Goal: Use online tool/utility: Utilize a website feature to perform a specific function

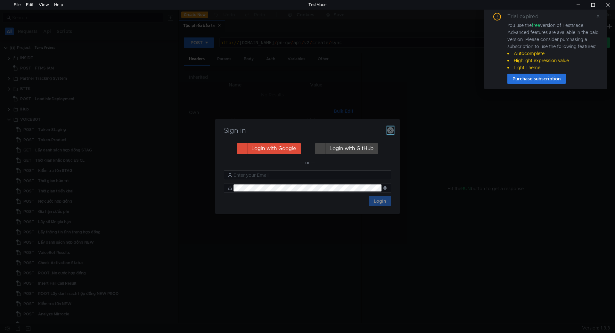
drag, startPoint x: 392, startPoint y: 133, endPoint x: 416, endPoint y: 120, distance: 27.0
click at [392, 133] on icon "button" at bounding box center [390, 130] width 6 height 6
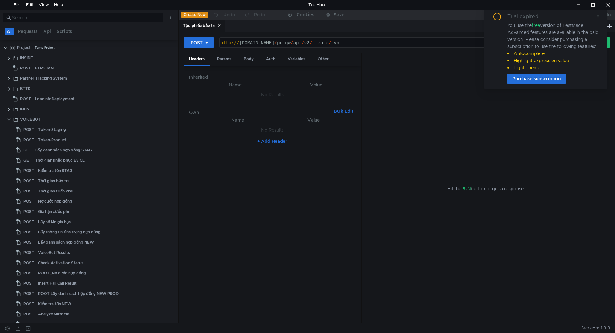
click at [598, 17] on icon at bounding box center [598, 16] width 3 height 3
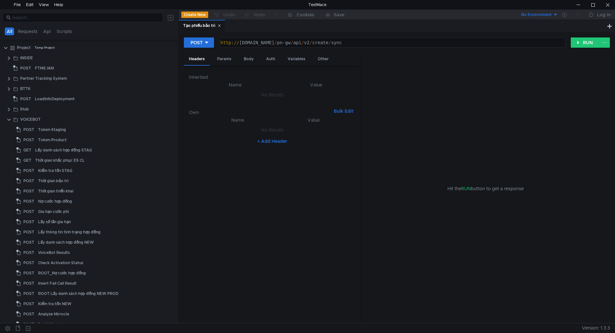
click at [221, 26] on icon at bounding box center [219, 26] width 2 height 2
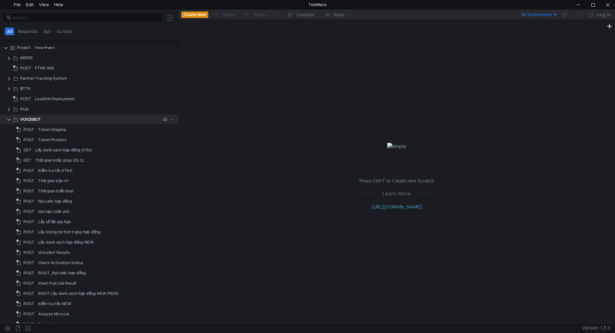
click at [11, 120] on clr-icon at bounding box center [8, 119] width 5 height 5
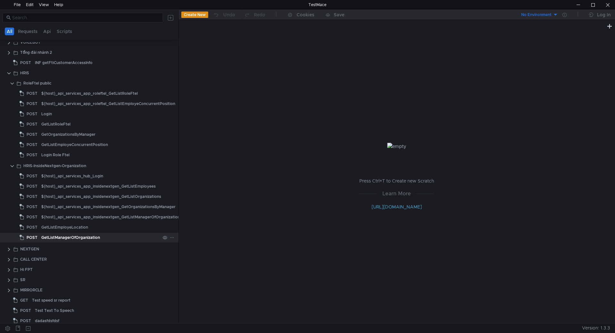
scroll to position [81, 0]
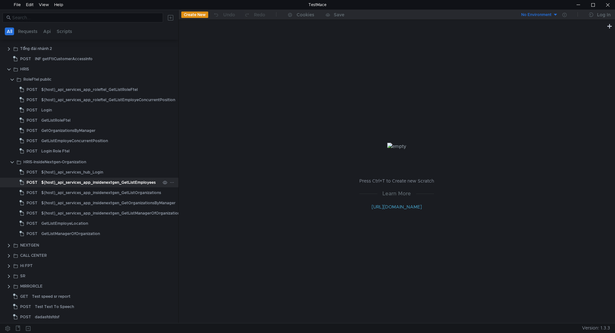
click at [99, 186] on div "${host}_api_services_app_insidenextgen_GetListEmployees" at bounding box center [98, 183] width 114 height 10
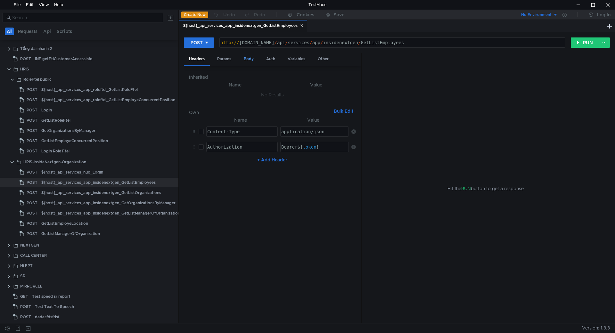
click at [248, 60] on div "Body" at bounding box center [249, 59] width 20 height 12
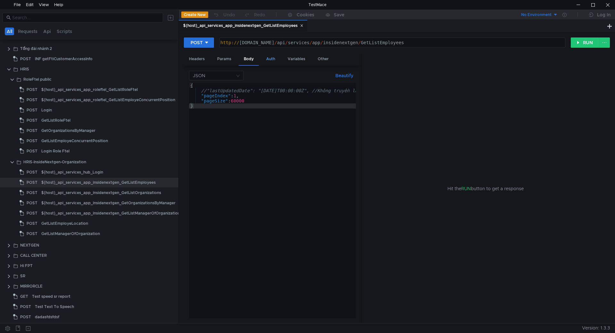
drag, startPoint x: 253, startPoint y: 42, endPoint x: 262, endPoint y: 64, distance: 24.2
click at [253, 42] on div "http:// [DOMAIN_NAME] / api / services / app / insidenextgen / GetListEmployees" at bounding box center [392, 47] width 346 height 15
type textarea "[URL][DOMAIN_NAME]"
click at [217, 91] on div "{ //"lastUpdatedDate": "[DATE]T00:00:00Z", //Không truyền là get all nhân viên,…" at bounding box center [327, 206] width 277 height 246
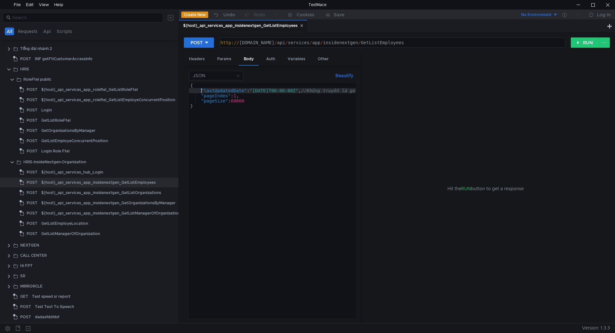
click at [274, 90] on div "{ "lastUpdatedDate" : "[DATE]T00:00:00Z" , //Không truyền là get all nhân viên,…" at bounding box center [325, 204] width 272 height 243
type textarea ""lastUpdatedDate": "[DATE]T00:00:00Z", //Không truyền là get all nhân viên, thờ…"
click at [575, 43] on button "RUN" at bounding box center [585, 42] width 29 height 10
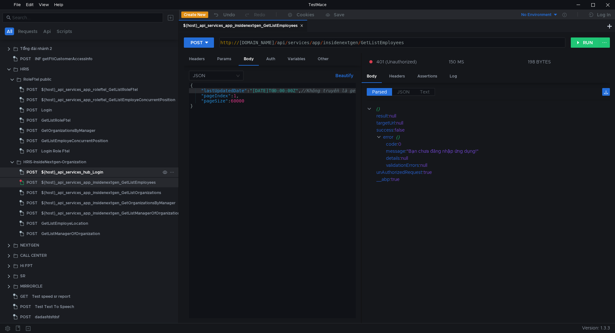
click at [93, 175] on div "${host}_api_services_hub_Login" at bounding box center [72, 173] width 62 height 10
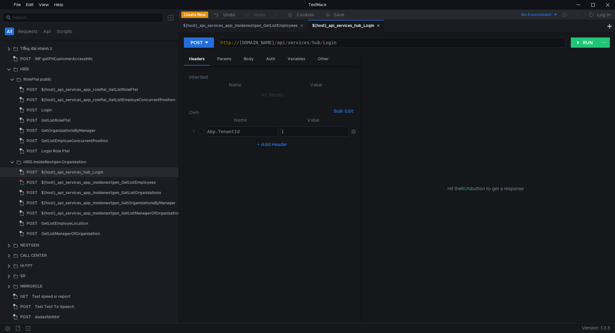
click at [253, 45] on div "http:// [DOMAIN_NAME] / api / services / hub / Login" at bounding box center [392, 47] width 346 height 15
type textarea "[URL][DOMAIN_NAME]"
click at [578, 38] on button "RUN" at bounding box center [585, 42] width 29 height 10
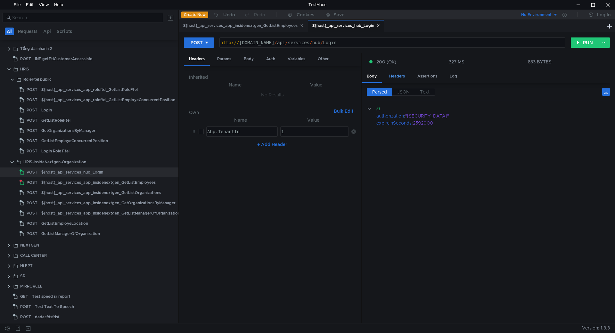
click at [398, 79] on div "Headers" at bounding box center [397, 77] width 26 height 12
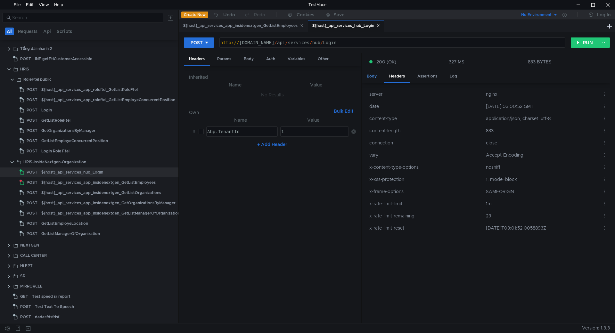
drag, startPoint x: 379, startPoint y: 77, endPoint x: 402, endPoint y: 87, distance: 25.4
click at [380, 78] on div "Body" at bounding box center [372, 77] width 20 height 12
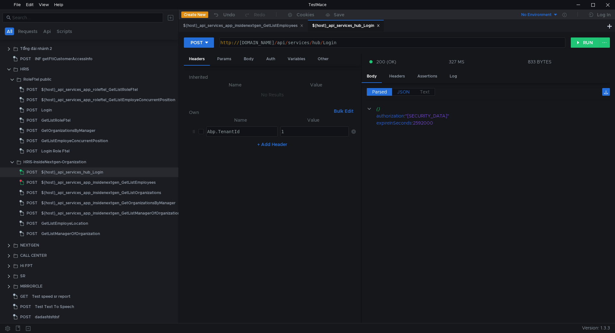
click at [408, 94] on span "JSON" at bounding box center [403, 92] width 12 height 6
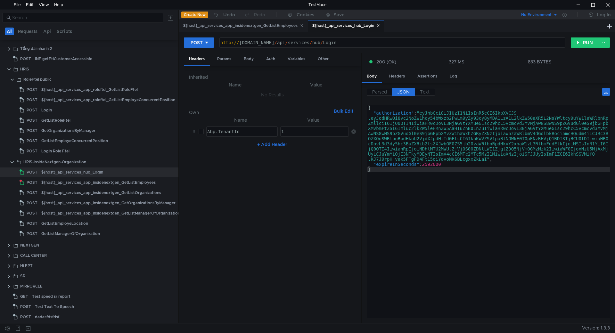
type textarea ""authorization": "eyJhbGciOiJIUzI1NiIsInR5cCI6IkpXVCJ9.eyJodHRwOi8vc2NoZW1hcy54…"
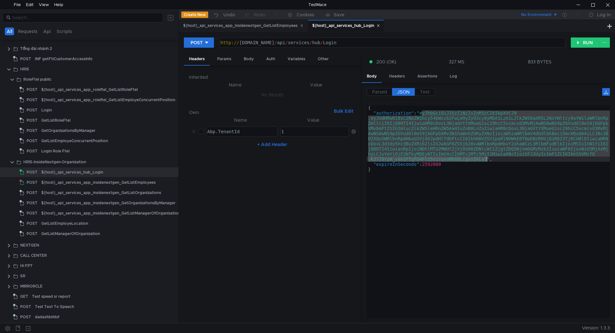
drag, startPoint x: 422, startPoint y: 114, endPoint x: 487, endPoint y: 108, distance: 65.1
click at [487, 160] on div "{ "authorization" : "eyJhbGciOiJIUzI1NiIsInR5cCI6IkpXVCJ9 .eyJodHRwOi8vc2NoZW1h…" at bounding box center [488, 216] width 243 height 223
click at [268, 26] on div "${host}_api_services_app_insidenextgen_GetListEmployees" at bounding box center [243, 25] width 120 height 7
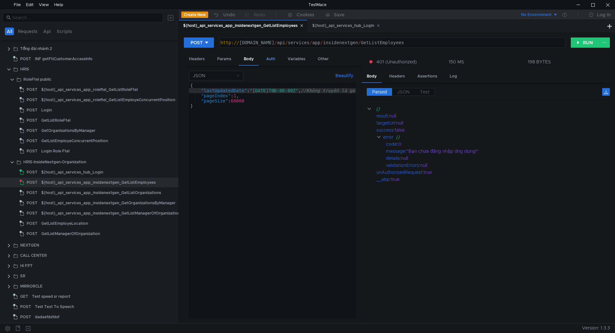
click at [273, 58] on div "Auth" at bounding box center [270, 59] width 19 height 12
type textarea "eyJhbGciOiJIUzI1NiIsInR5cCI6IkpXVCJ9.eyJodHRwOi8vc2NoZW1hcy54bWxzb2FwLm9yZy93cy…"
click at [243, 56] on div "Body" at bounding box center [249, 59] width 20 height 12
click at [580, 41] on button "RUN" at bounding box center [585, 42] width 29 height 10
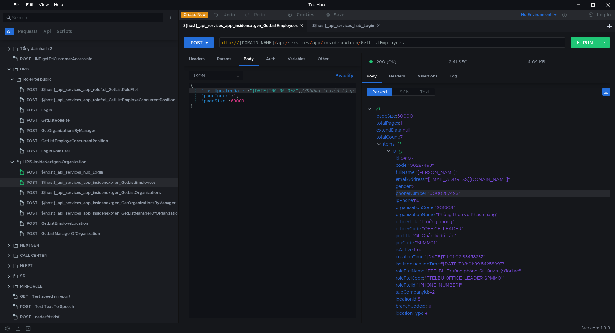
click at [449, 194] on div ""0000287493"" at bounding box center [515, 193] width 175 height 7
click at [397, 90] on span "JSON" at bounding box center [403, 92] width 12 height 6
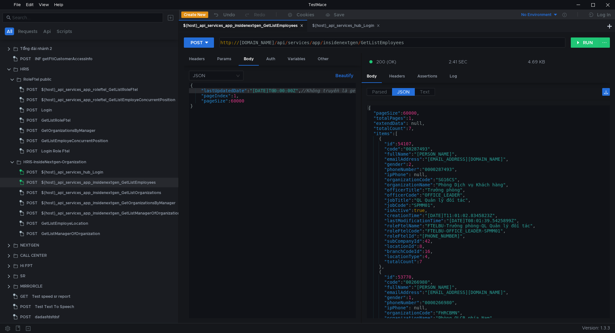
type textarea ""fullName": "[PERSON_NAME]","
click at [424, 154] on div "{ "pageSize" : 60000 , "totalPages" : 1 , "extendData" : null, "totalCount" : 7…" at bounding box center [487, 216] width 241 height 223
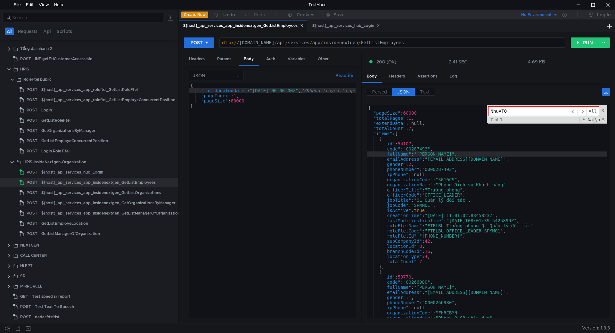
type input "NhuVTQ5"
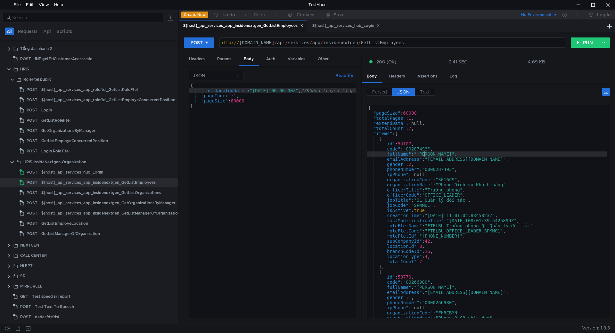
click at [452, 159] on div "{ "pageSize" : 60000 , "totalPages" : 1 , "extendData" : null, "totalCount" : 7…" at bounding box center [487, 216] width 241 height 223
type textarea ""emailAddress": "[EMAIL_ADDRESS][DOMAIN_NAME]","
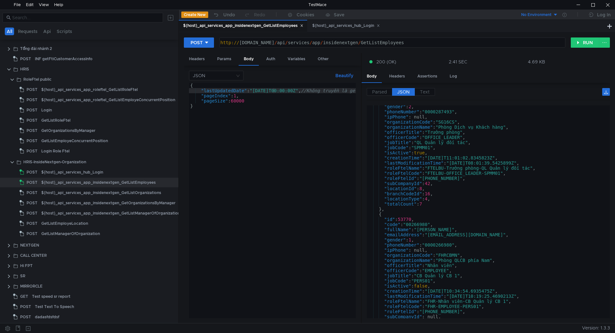
scroll to position [58, 0]
drag, startPoint x: 255, startPoint y: 94, endPoint x: 267, endPoint y: 92, distance: 11.7
click at [256, 93] on div "{ "lastUpdatedDate" : "[DATE]T00:00:00Z" , //Không truyền là get all nhân viên,…" at bounding box center [325, 204] width 272 height 243
type textarea "//"lastUpdatedDate": "[DATE]T00:00:00Z", //Không truyền là get all nhân viên, t…"
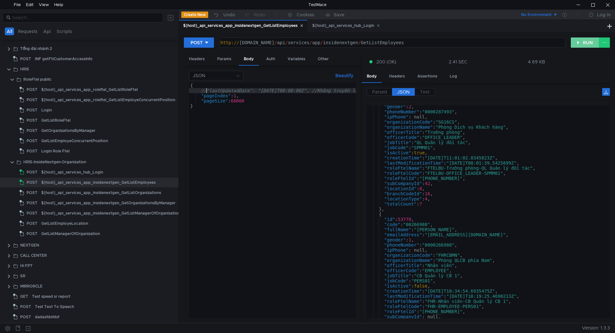
click at [581, 43] on button "RUN" at bounding box center [585, 42] width 29 height 10
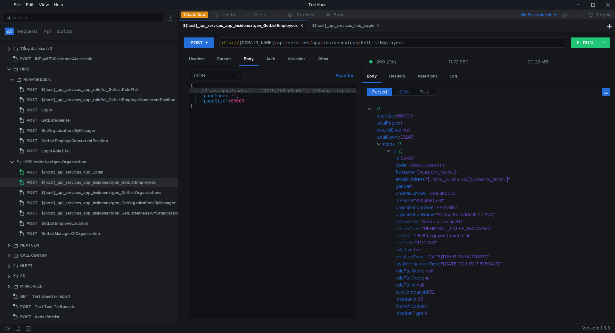
click at [401, 94] on span "JSON" at bounding box center [403, 92] width 12 height 6
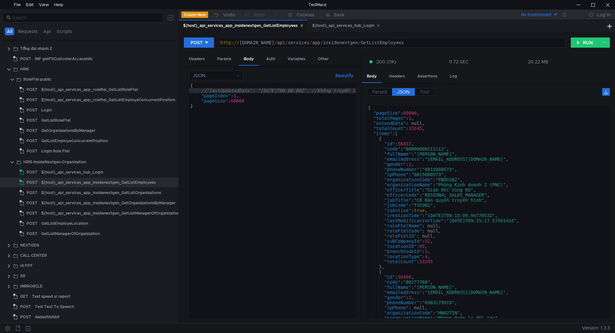
click at [458, 132] on div "{ "pageSize" : 60000 , "totalPages" : 1 , "extendData" : null, "totalCount" : 3…" at bounding box center [487, 216] width 241 height 223
type textarea ""items": ["
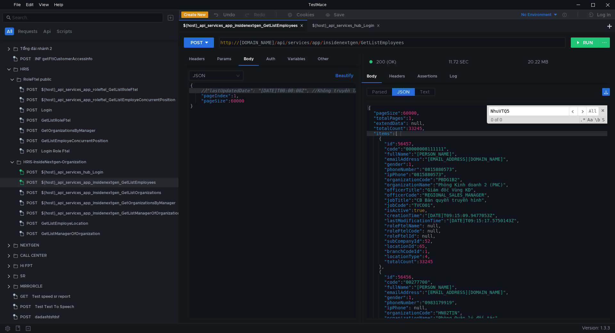
type input "NhuVTQ5"
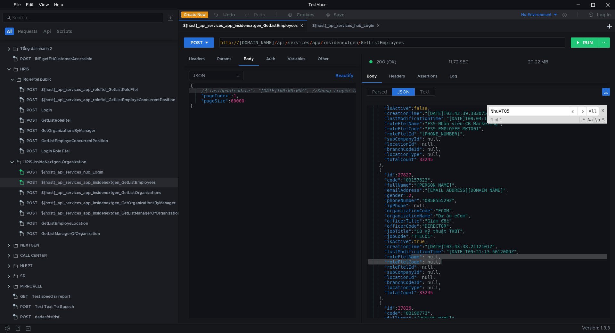
drag, startPoint x: 411, startPoint y: 257, endPoint x: 445, endPoint y: 262, distance: 34.6
click at [445, 262] on div ""jobCode" : "MKTO01" , "isActive" : false , "creationTime" : "[DATE]T03:43:39.3…" at bounding box center [487, 212] width 241 height 223
click at [445, 262] on div ""jobCode" : "MKTO01" , "isActive" : false , "creationTime" : "[DATE]T03:43:39.3…" at bounding box center [487, 211] width 241 height 213
type textarea ""roleFtelCode": null,"
click at [602, 112] on span at bounding box center [603, 110] width 4 height 4
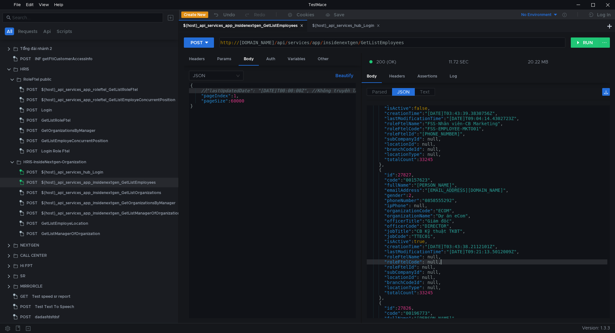
click at [303, 27] on icon at bounding box center [302, 26] width 2 height 2
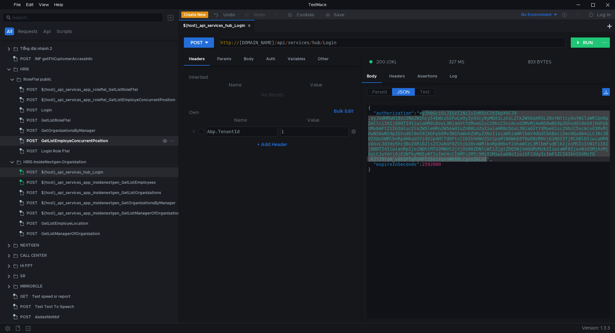
click at [79, 139] on div "GetListEmployeConcurrentPosition" at bounding box center [74, 141] width 67 height 10
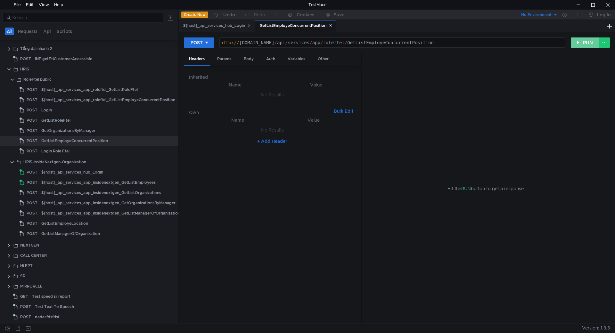
click at [579, 41] on button "RUN" at bounding box center [585, 42] width 29 height 10
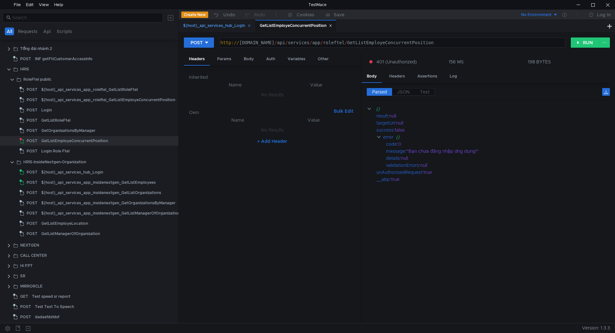
click at [230, 27] on div "${host}_api_services_hub_Login" at bounding box center [217, 25] width 68 height 7
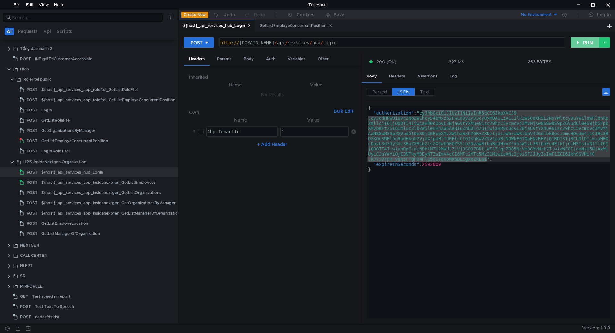
click at [576, 44] on button "RUN" at bounding box center [585, 42] width 29 height 10
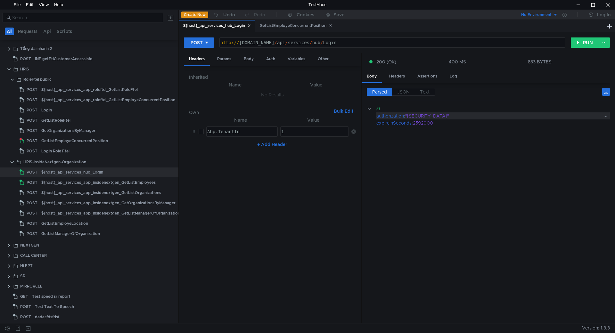
click at [421, 114] on div ""[SECURITY_DATA]"" at bounding box center [503, 115] width 197 height 7
click at [410, 94] on span "JSON" at bounding box center [403, 92] width 12 height 6
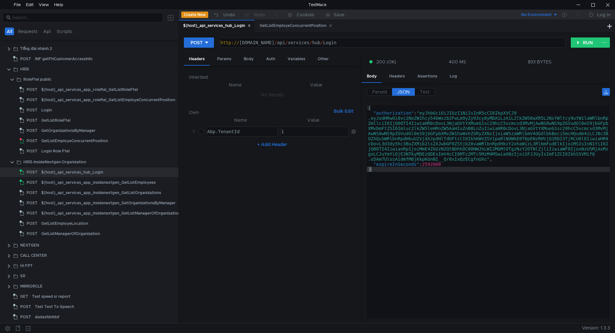
type textarea ""authorization": "eyJhbGciOiJIUzI1NiIsInR5cCI6IkpXVCJ9.eyJodHRwOi8vc2NoZW1hcy54…"
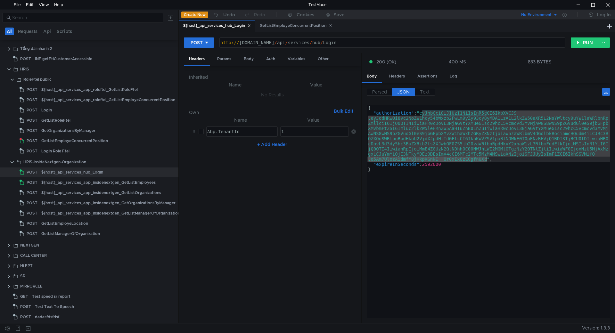
drag, startPoint x: 423, startPoint y: 115, endPoint x: 483, endPoint y: 157, distance: 73.8
click at [486, 159] on div "{ "authorization" : "eyJhbGciOiJIUzI1NiIsInR5cCI6IkpXVCJ9 .eyJodHRwOi8vc2NoZW1h…" at bounding box center [488, 216] width 243 height 223
click at [274, 28] on div "GetListEmployeConcurrentPosition" at bounding box center [296, 25] width 72 height 7
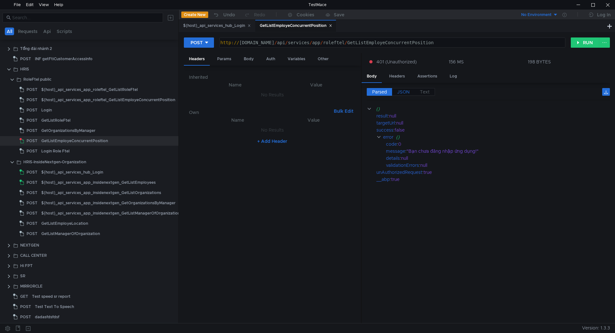
click at [401, 92] on span "JSON" at bounding box center [403, 92] width 12 height 6
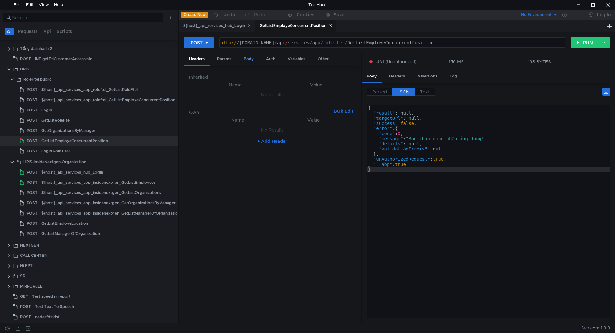
click at [257, 60] on div "Body" at bounding box center [249, 59] width 20 height 12
click at [272, 57] on div "Auth" at bounding box center [270, 59] width 19 height 12
type textarea "eyJhbGciOiJIUzI1NiIsInR5cCI6IkpXVCJ9.eyJodHRwOi8vc2NoZW1hcy54bWxzb2FwLm9yZy93cy…"
click at [245, 57] on div "Body" at bounding box center [249, 59] width 20 height 12
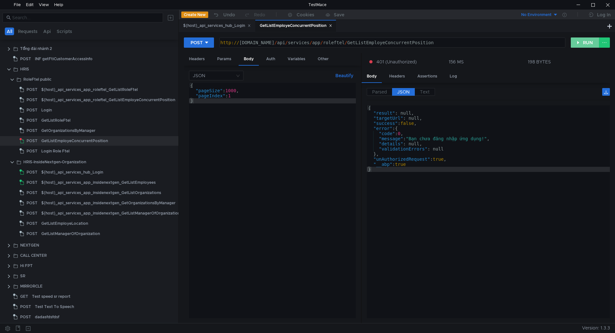
click at [574, 44] on button "RUN" at bounding box center [585, 42] width 29 height 10
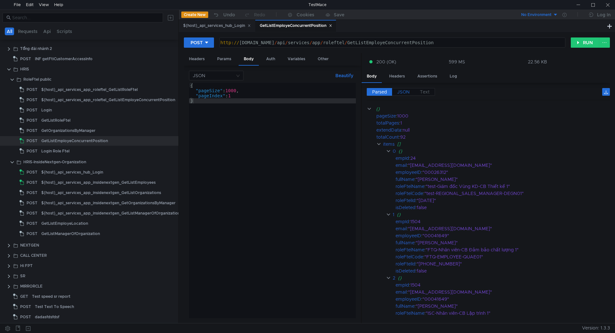
click at [401, 88] on label "JSON" at bounding box center [403, 92] width 23 height 8
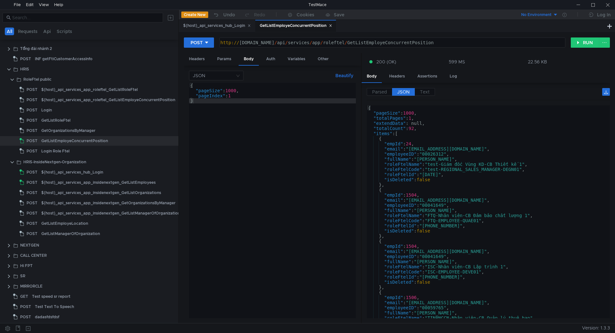
type textarea ""empId": 24,"
click at [444, 143] on div "{ "pageSize" : 1000 , "totalPages" : 1 , "extendData" : null, "totalCount" : 92…" at bounding box center [487, 216] width 241 height 223
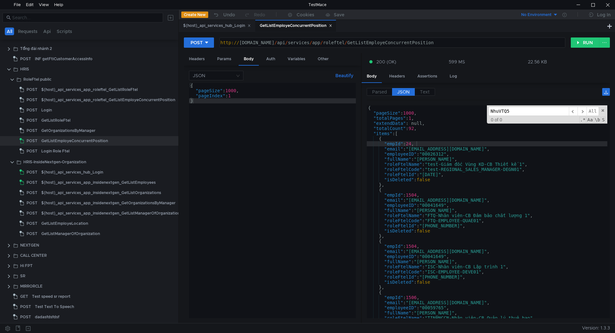
scroll to position [4546, 0]
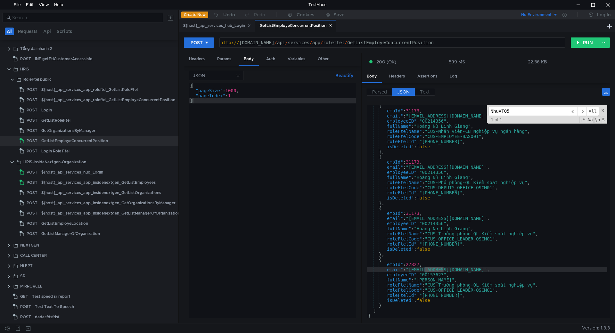
type input "NhuVTQ5"
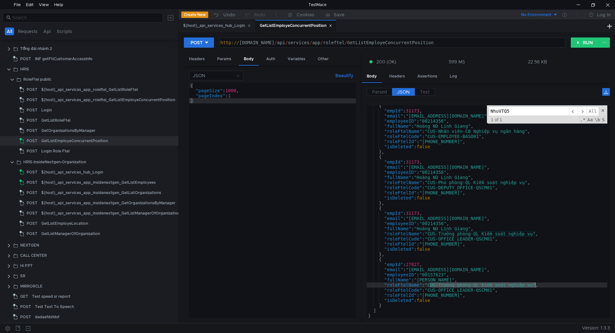
drag, startPoint x: 431, startPoint y: 284, endPoint x: 536, endPoint y: 283, distance: 104.8
click at [536, 283] on div "{ "empId" : 31173 , "email" : "[EMAIL_ADDRESS][DOMAIN_NAME]" , "employeeID" : "…" at bounding box center [487, 214] width 241 height 223
drag, startPoint x: 432, startPoint y: 292, endPoint x: 497, endPoint y: 290, distance: 64.8
click at [497, 290] on div "{ "empId" : 31173 , "email" : "[EMAIL_ADDRESS][DOMAIN_NAME]" , "employeeID" : "…" at bounding box center [487, 214] width 241 height 223
click at [496, 292] on div "{ "empId" : 31173 , "email" : "[EMAIL_ADDRESS][DOMAIN_NAME]" , "employeeID" : "…" at bounding box center [487, 211] width 241 height 213
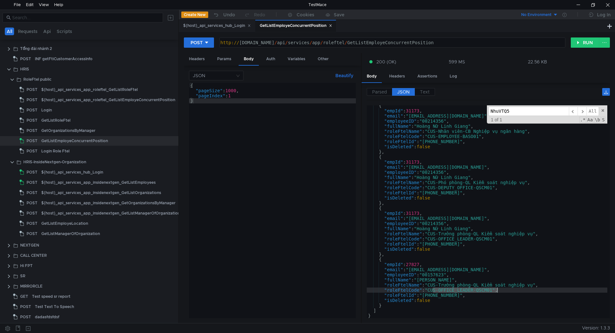
click at [495, 291] on div "{ "empId" : 31173 , "email" : "[EMAIL_ADDRESS][DOMAIN_NAME]" , "employeeID" : "…" at bounding box center [487, 211] width 241 height 213
drag, startPoint x: 424, startPoint y: 296, endPoint x: 448, endPoint y: 296, distance: 23.4
click at [448, 296] on div "{ "empId" : 31173 , "email" : "[EMAIL_ADDRESS][DOMAIN_NAME]" , "employeeID" : "…" at bounding box center [487, 214] width 241 height 223
type textarea ""roleFtelId": "[PHONE_NUMBER]","
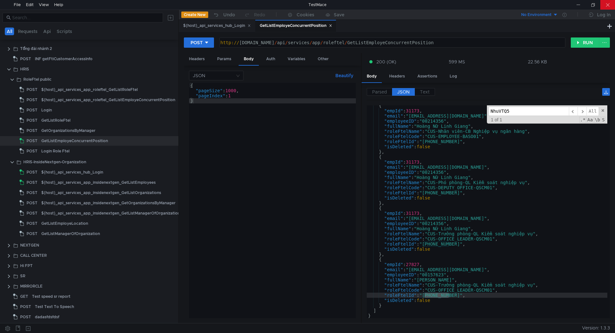
click at [608, 6] on div at bounding box center [608, 5] width 15 height 10
